Goal: Task Accomplishment & Management: Complete application form

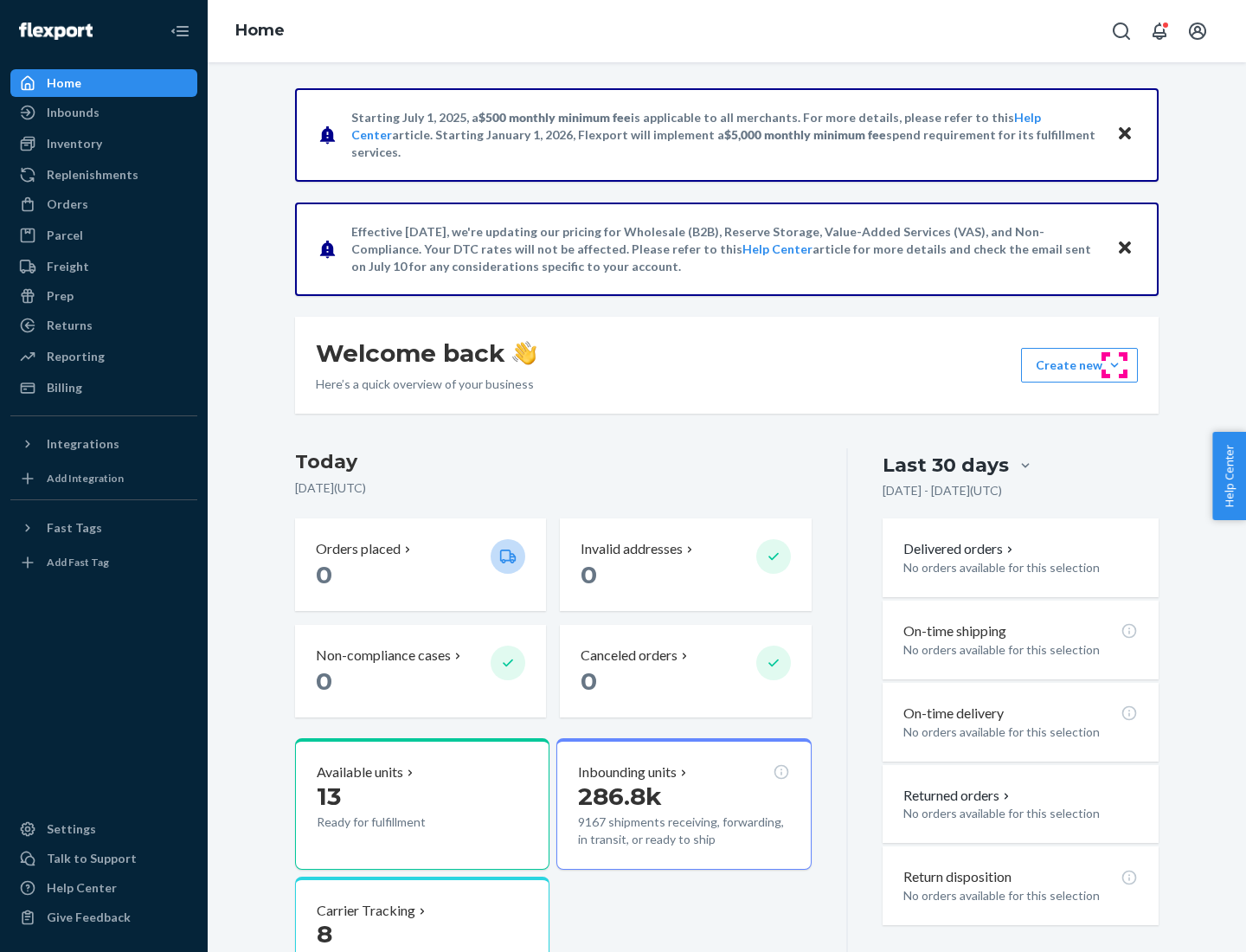
click at [1115, 366] on button "Create new Create new inbound Create new order Create new product" at bounding box center [1079, 366] width 117 height 35
click at [104, 112] on div "Inbounds" at bounding box center [103, 112] width 183 height 24
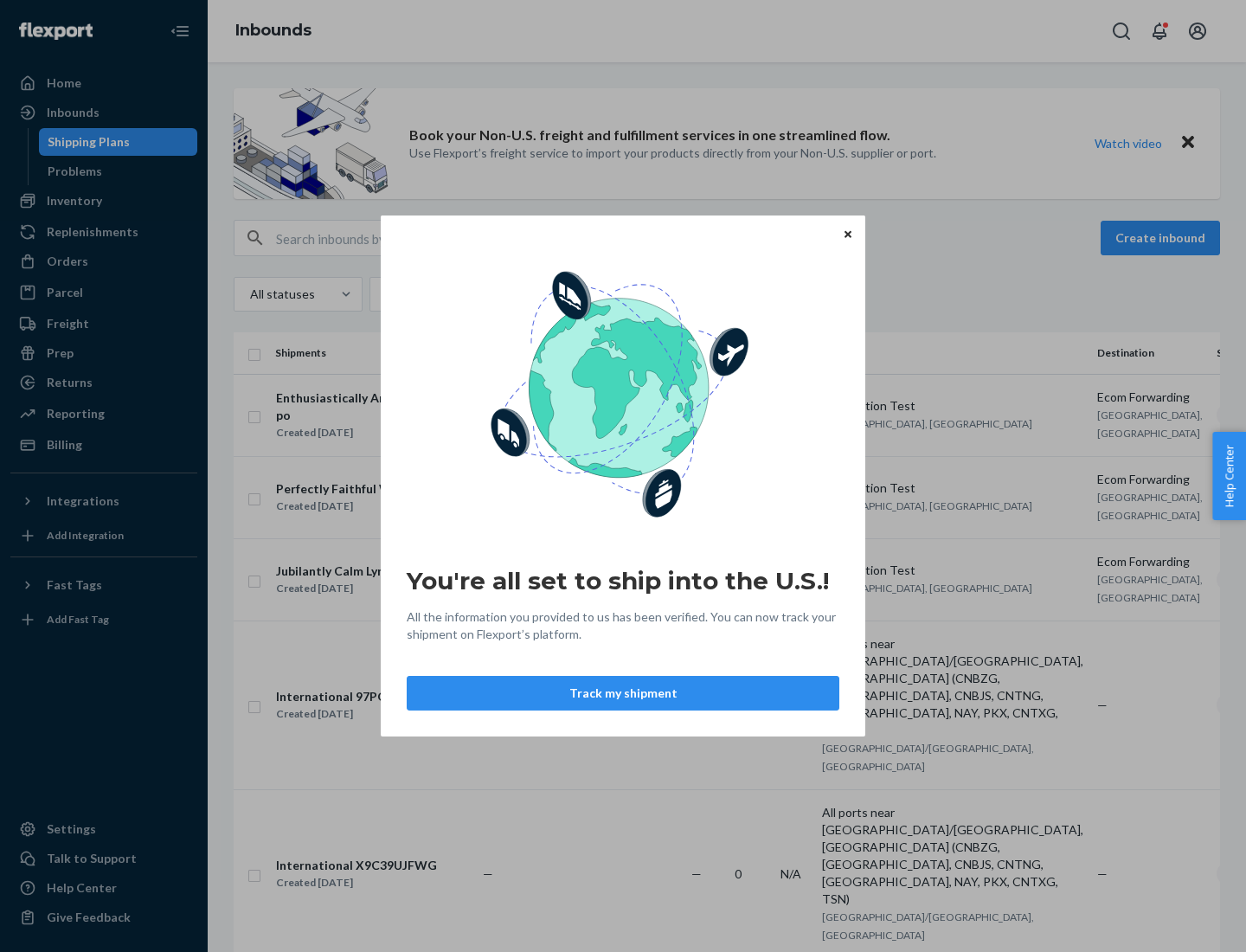
click at [623, 693] on button "Track my shipment" at bounding box center [623, 693] width 433 height 35
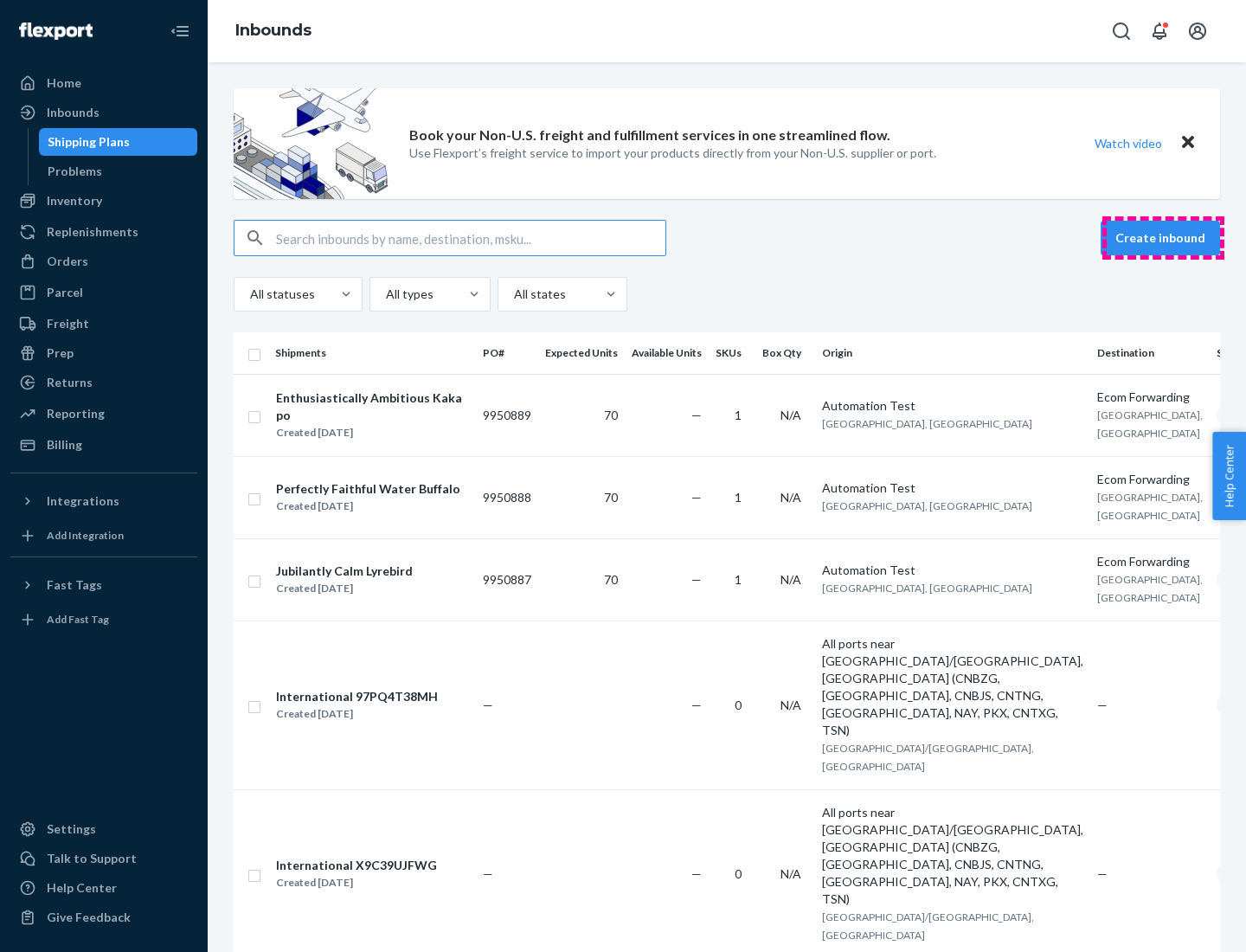
click at [1163, 238] on button "Create inbound" at bounding box center [1161, 238] width 120 height 35
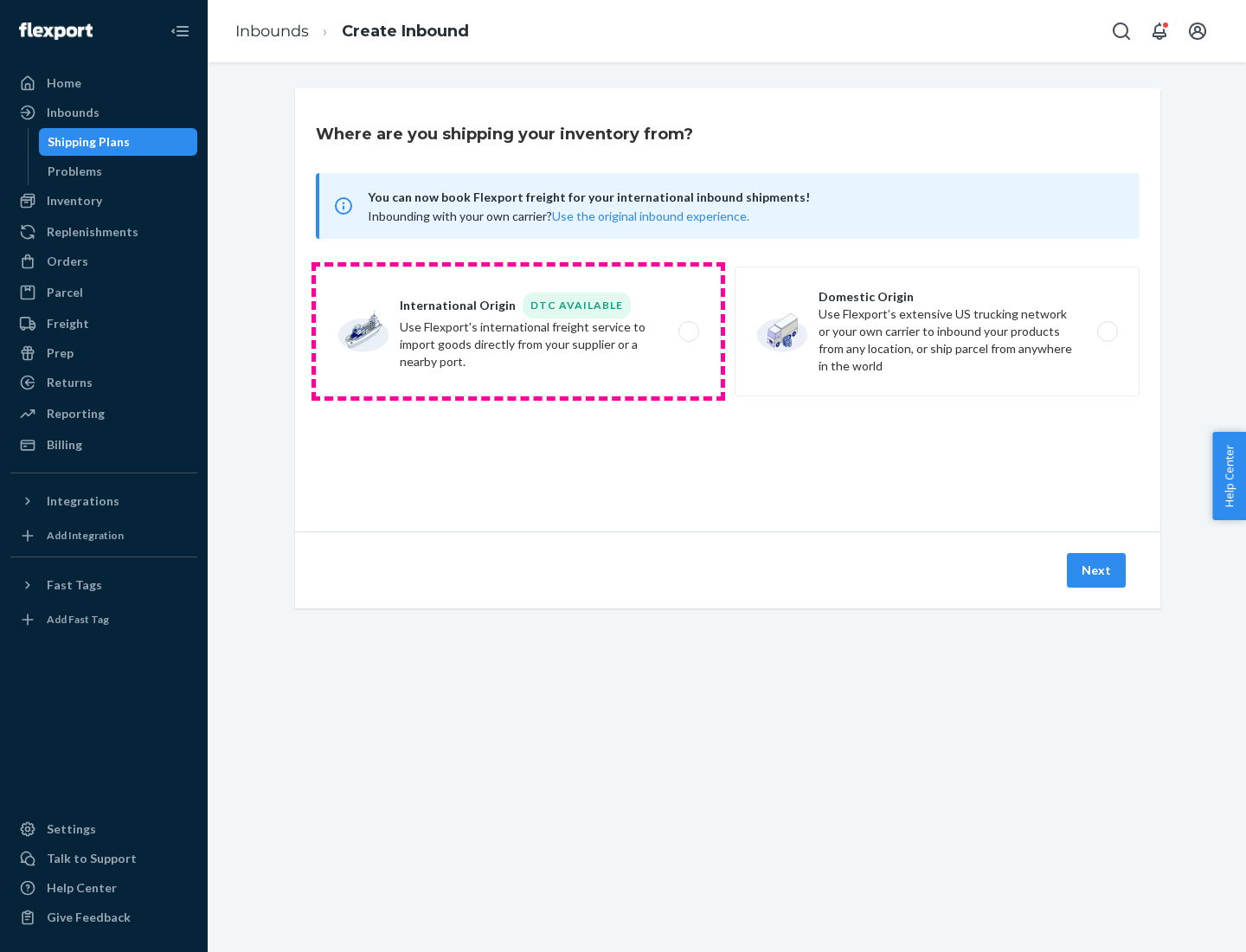
click at [518, 331] on label "International Origin DTC Available Use Flexport's international freight service…" at bounding box center [518, 331] width 405 height 130
click at [688, 331] on input "International Origin DTC Available Use Flexport's international freight service…" at bounding box center [693, 331] width 11 height 11
radio input "true"
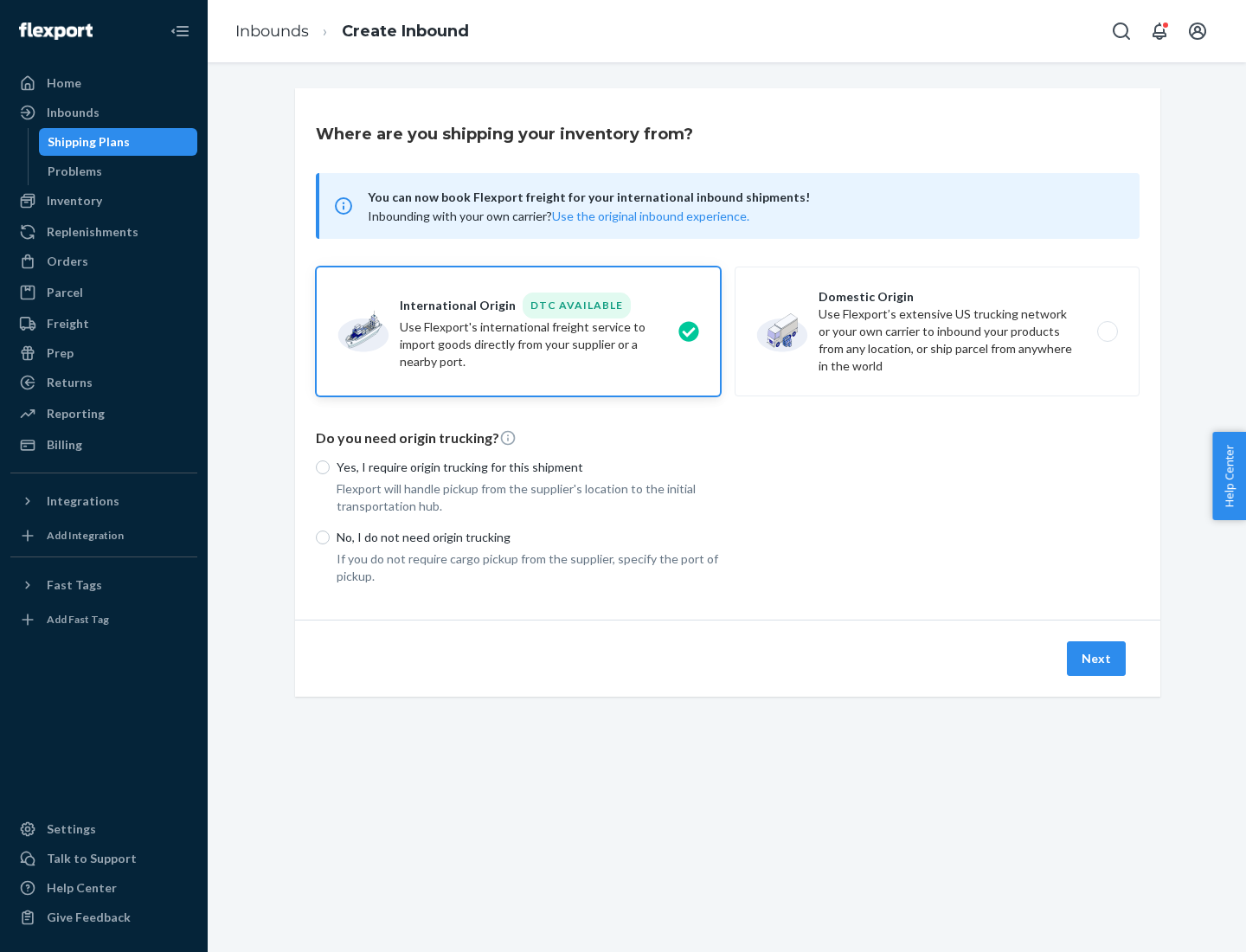
click at [529, 537] on p "No, I do not need origin trucking" at bounding box center [529, 537] width 384 height 17
click at [330, 537] on input "No, I do not need origin trucking" at bounding box center [322, 537] width 14 height 14
radio input "true"
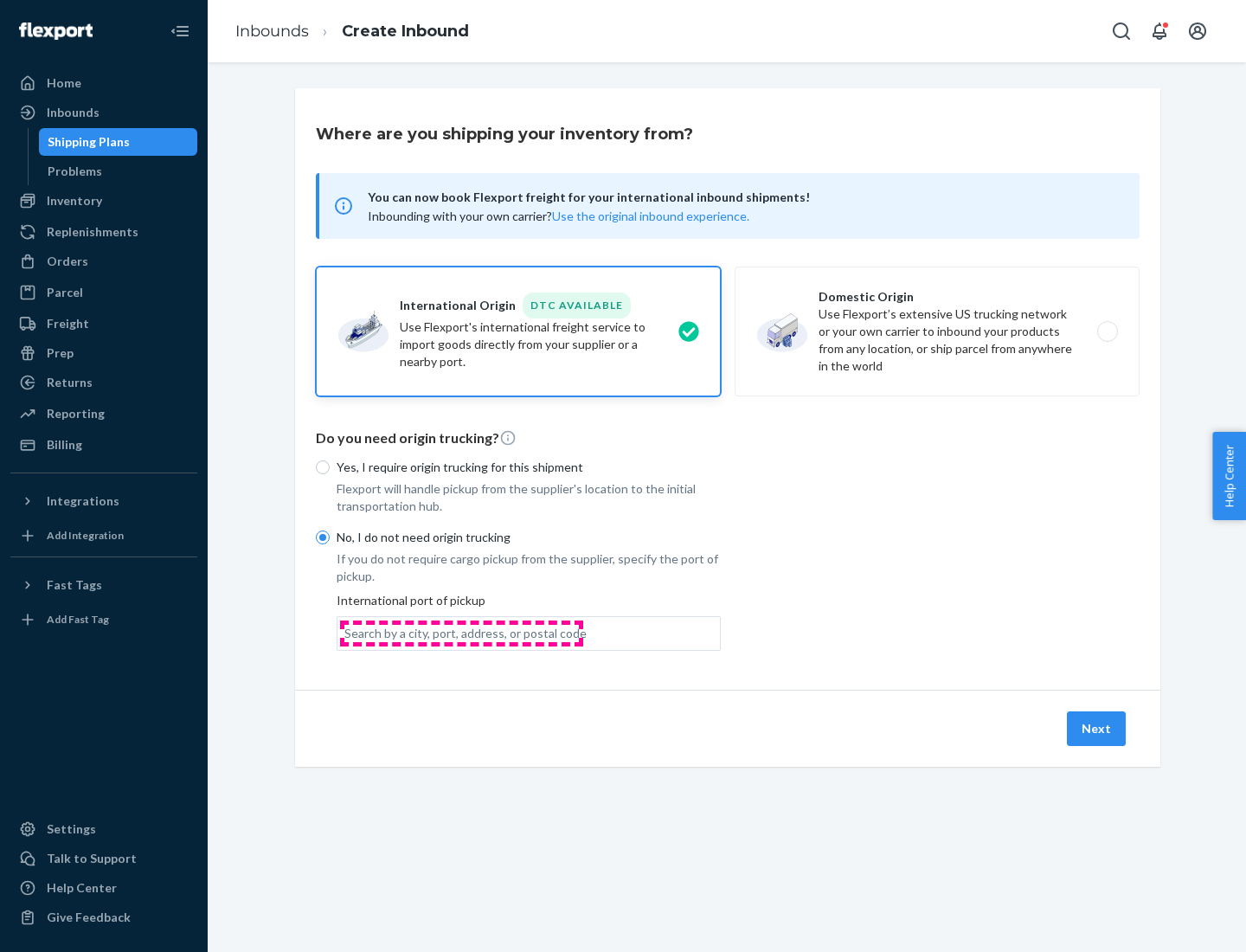
click at [461, 633] on div "Search by a city, port, address, or postal code" at bounding box center [465, 633] width 242 height 17
click at [346, 633] on input "Search by a city, port, address, or postal code" at bounding box center [345, 633] width 2 height 17
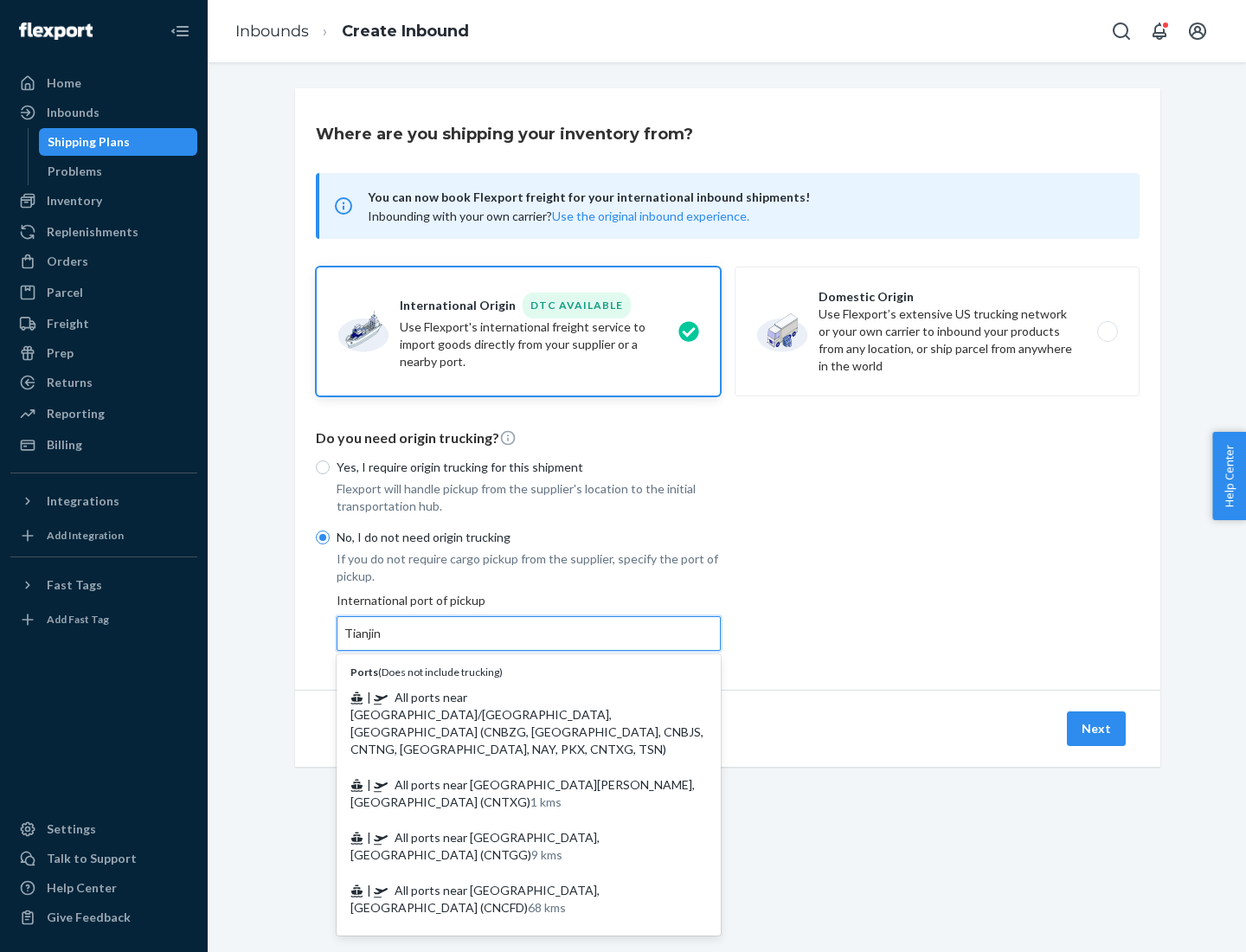
click at [511, 697] on span "| All ports near [GEOGRAPHIC_DATA]/[GEOGRAPHIC_DATA], [GEOGRAPHIC_DATA] (CNBZG,…" at bounding box center [527, 723] width 353 height 66
click at [382, 642] on input "Tianjin" at bounding box center [363, 633] width 38 height 17
type input "All ports near [GEOGRAPHIC_DATA]/[GEOGRAPHIC_DATA], [GEOGRAPHIC_DATA] (CNBZG, […"
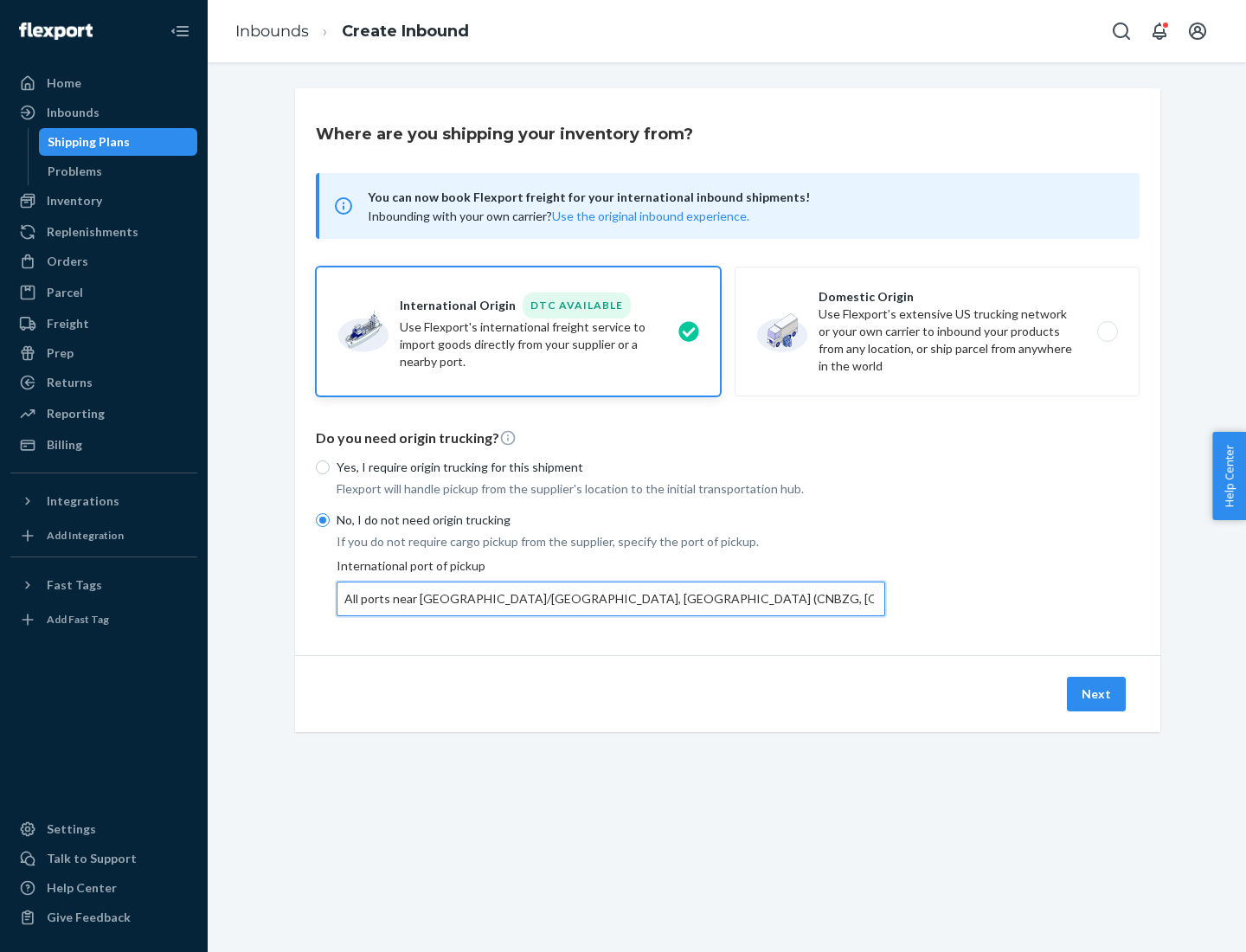
click at [1098, 693] on button "Next" at bounding box center [1097, 694] width 59 height 35
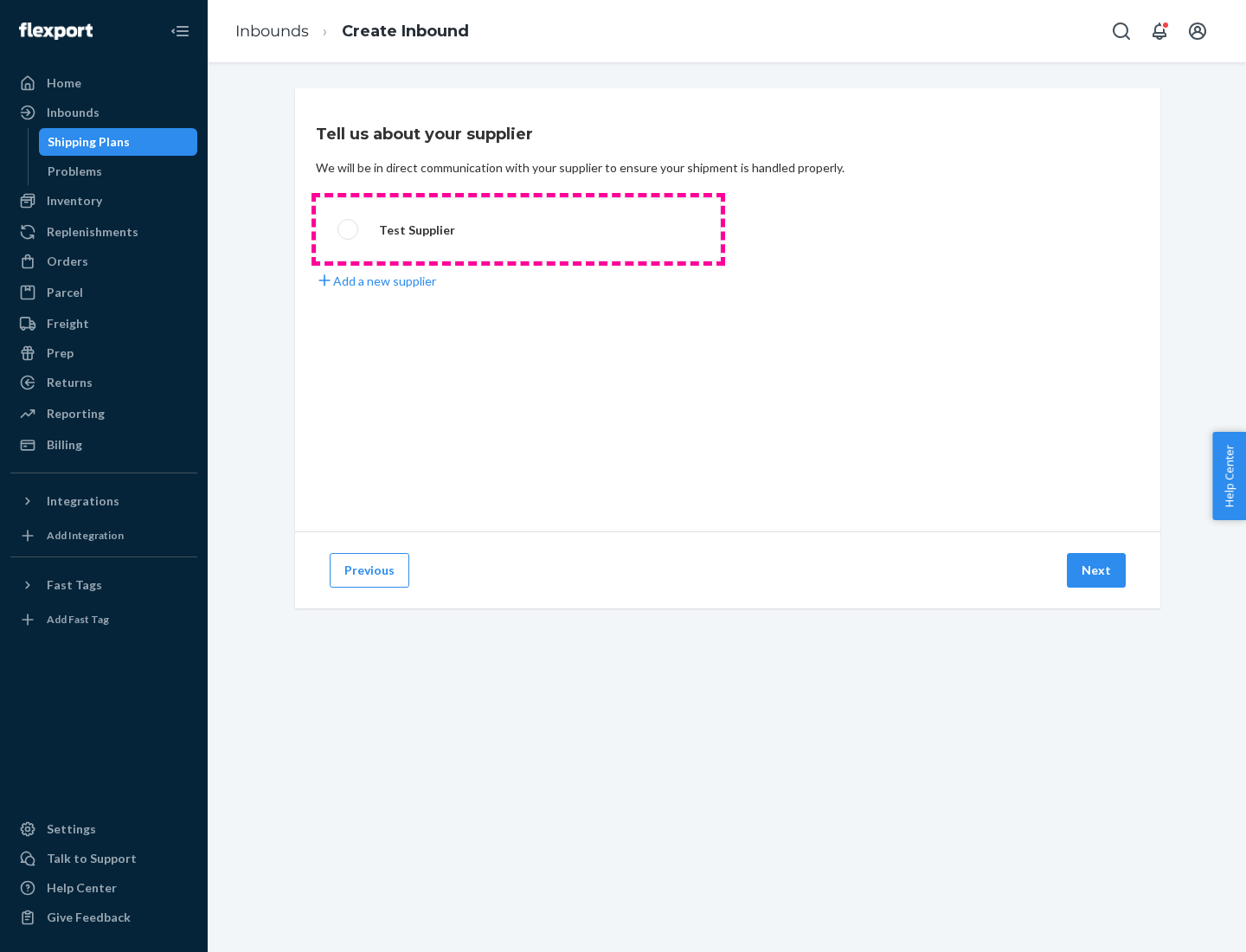
click at [518, 229] on label "Test Supplier" at bounding box center [518, 229] width 405 height 64
click at [349, 229] on input "Test Supplier" at bounding box center [344, 229] width 11 height 11
radio input "true"
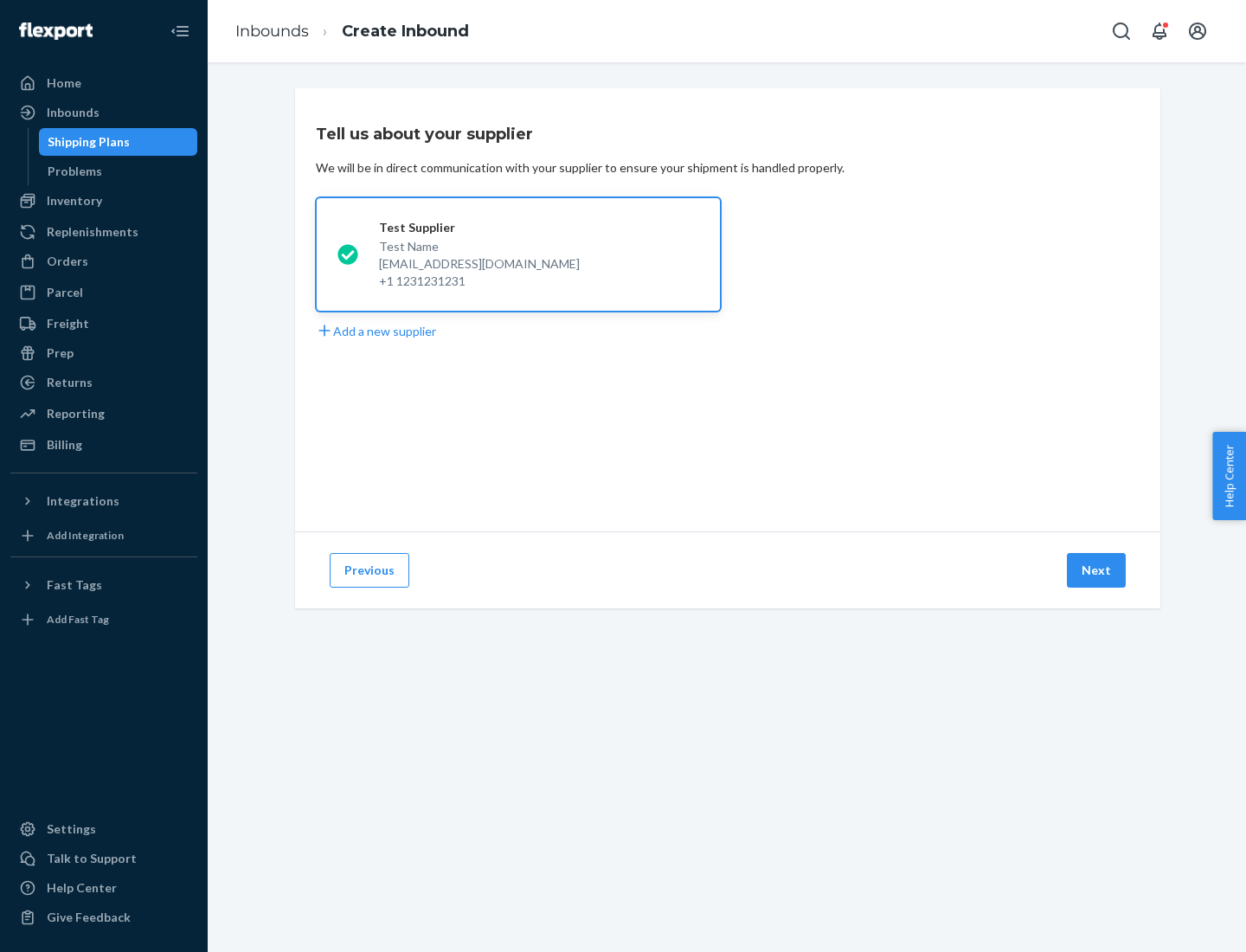
click at [1098, 570] on button "Next" at bounding box center [1097, 571] width 59 height 35
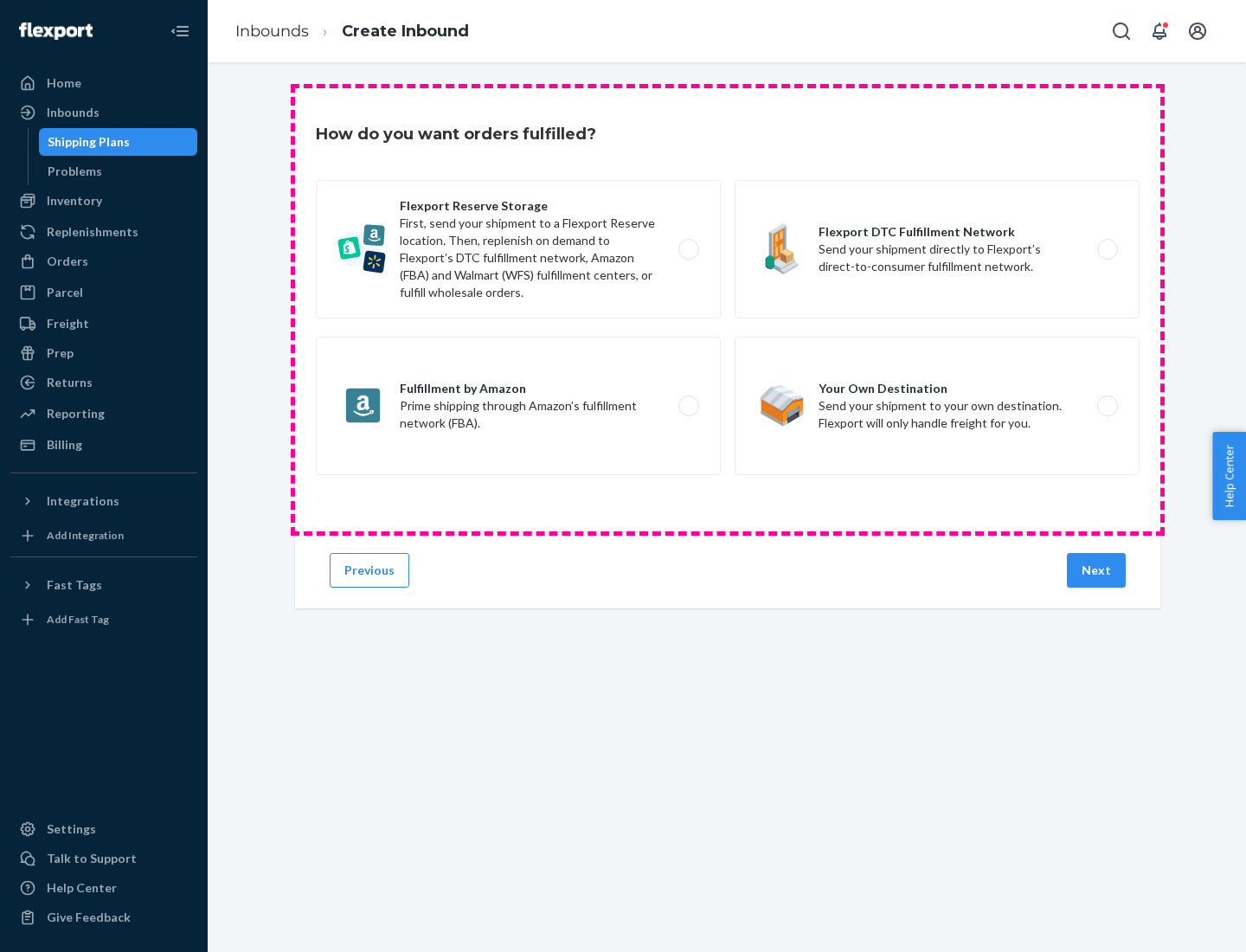
click at [728, 309] on div "Flexport Reserve Storage First, send your shipment to a Flexport Reserve locati…" at bounding box center [728, 329] width 824 height 299
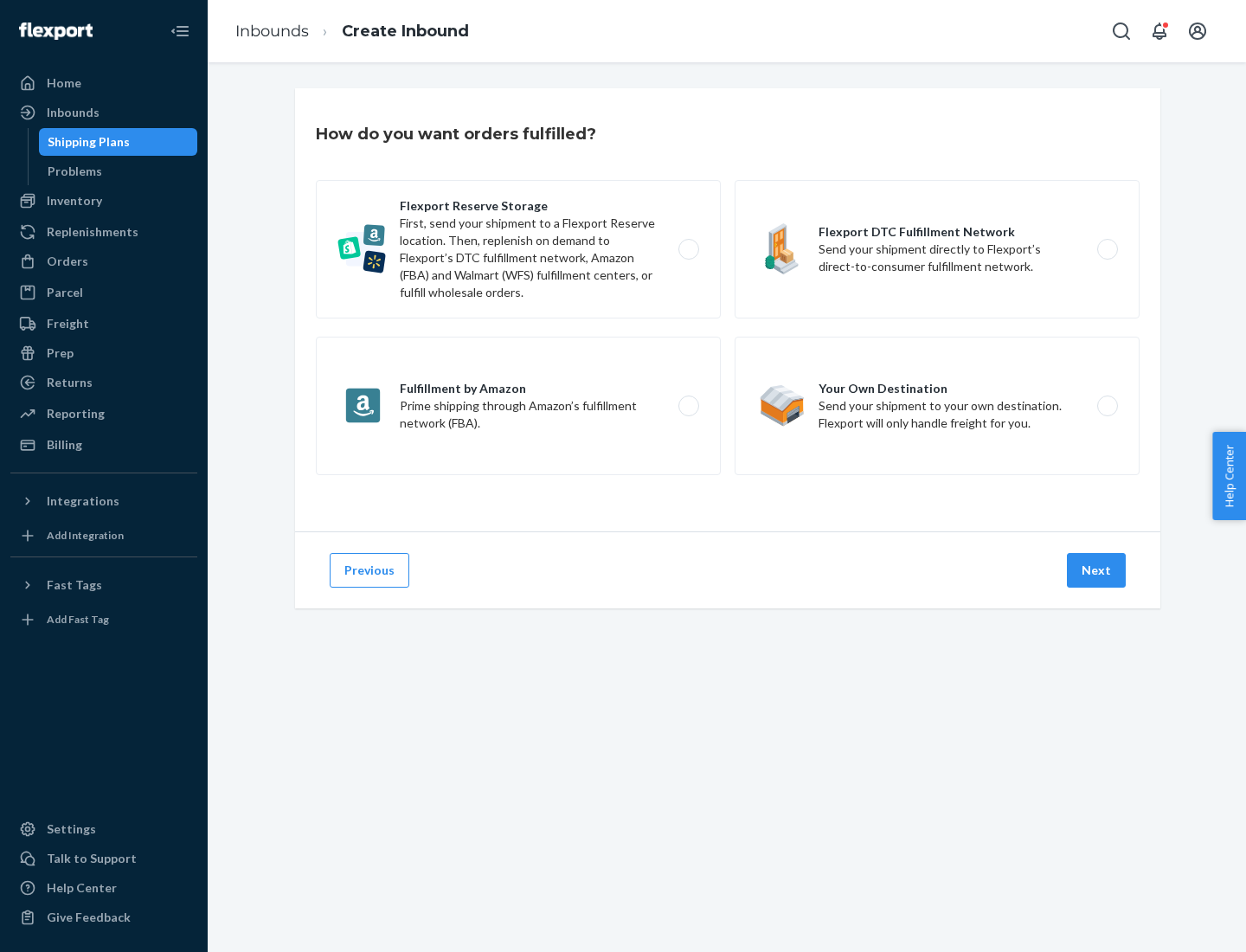
click at [937, 250] on label "Flexport DTC Fulfillment Network Send your shipment directly to Flexport’s dire…" at bounding box center [937, 249] width 405 height 138
click at [1107, 250] on input "Flexport DTC Fulfillment Network Send your shipment directly to Flexport’s dire…" at bounding box center [1112, 250] width 11 height 11
radio input "true"
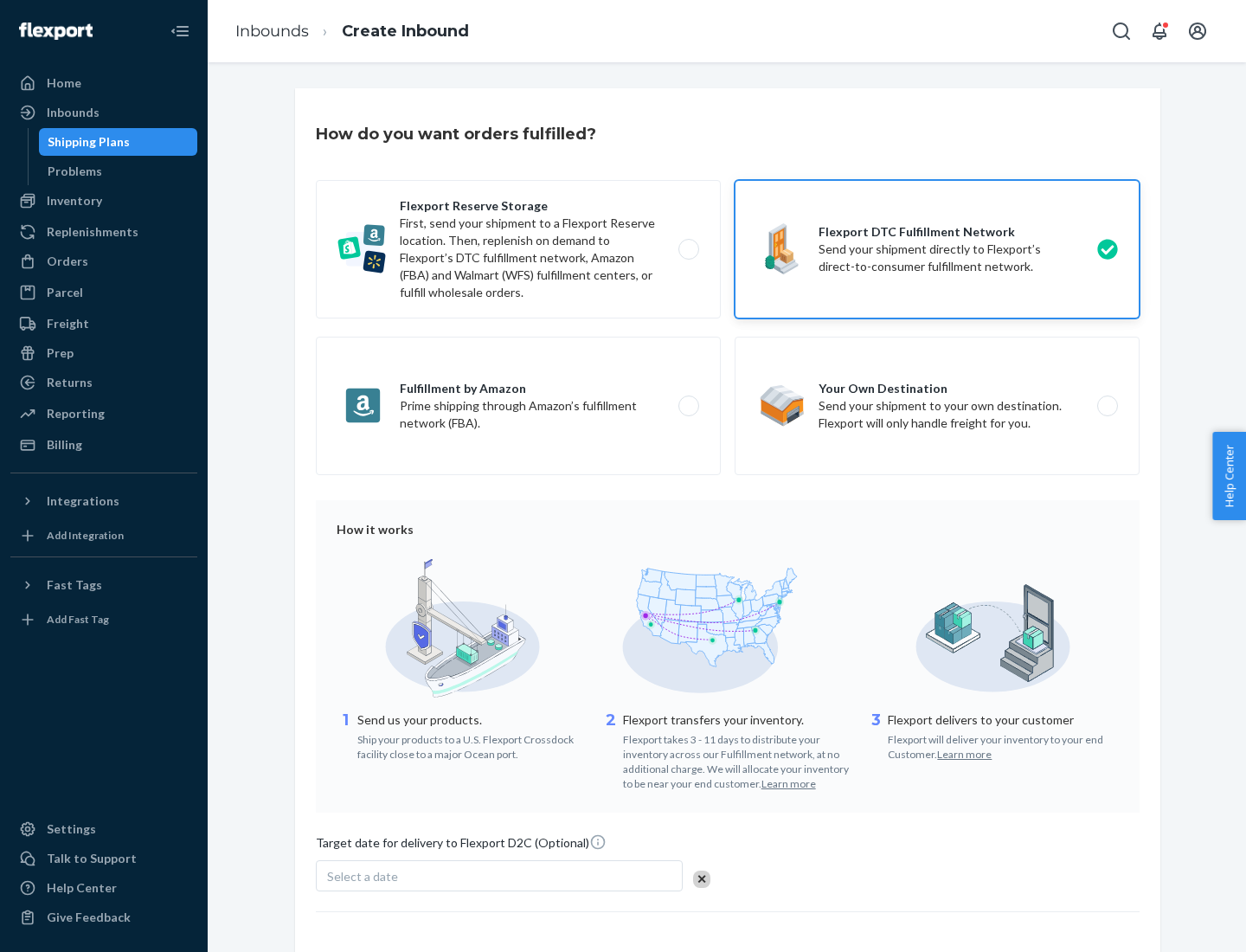
scroll to position [127, 0]
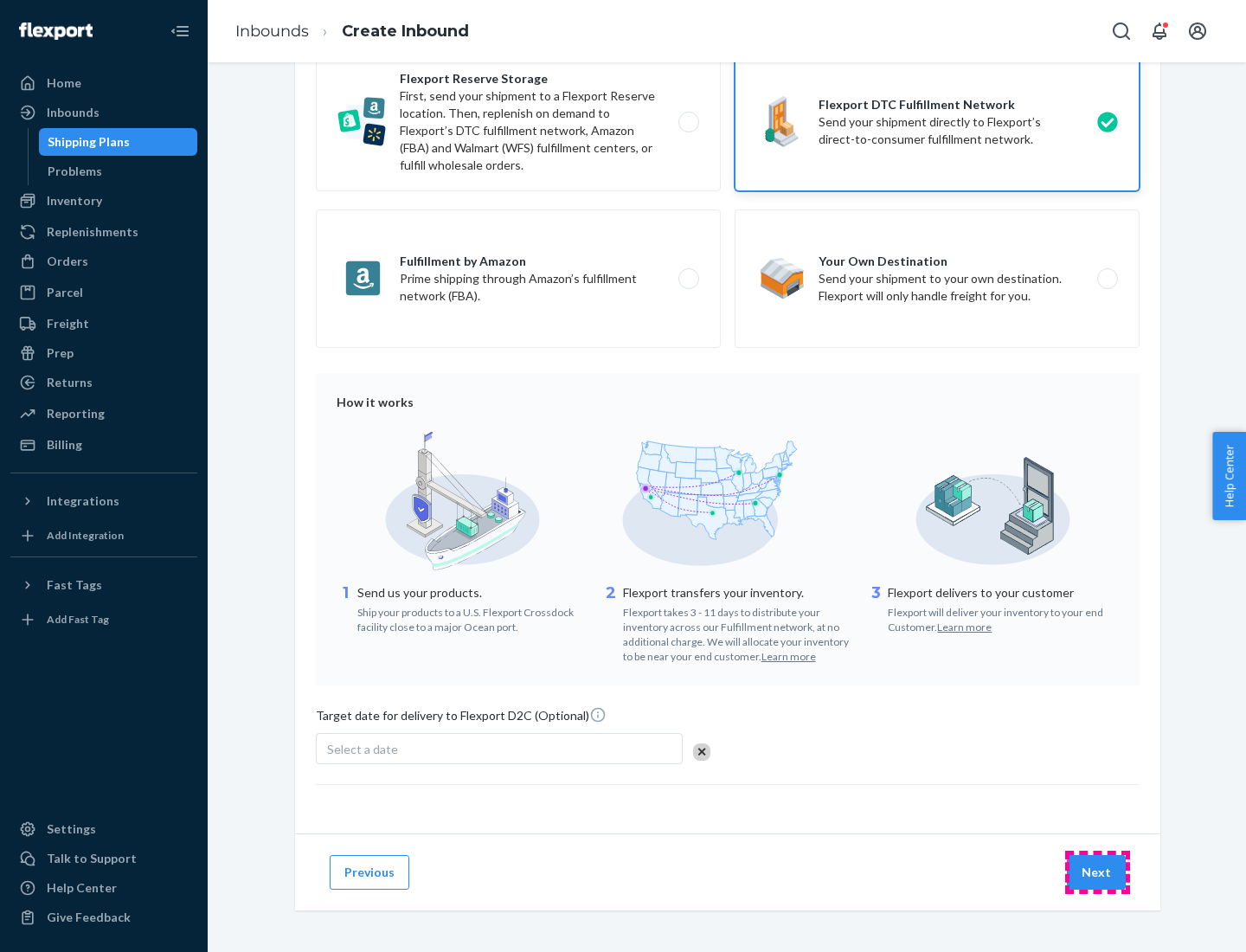
click at [1098, 871] on button "Next" at bounding box center [1097, 873] width 59 height 35
